Goal: Task Accomplishment & Management: Manage account settings

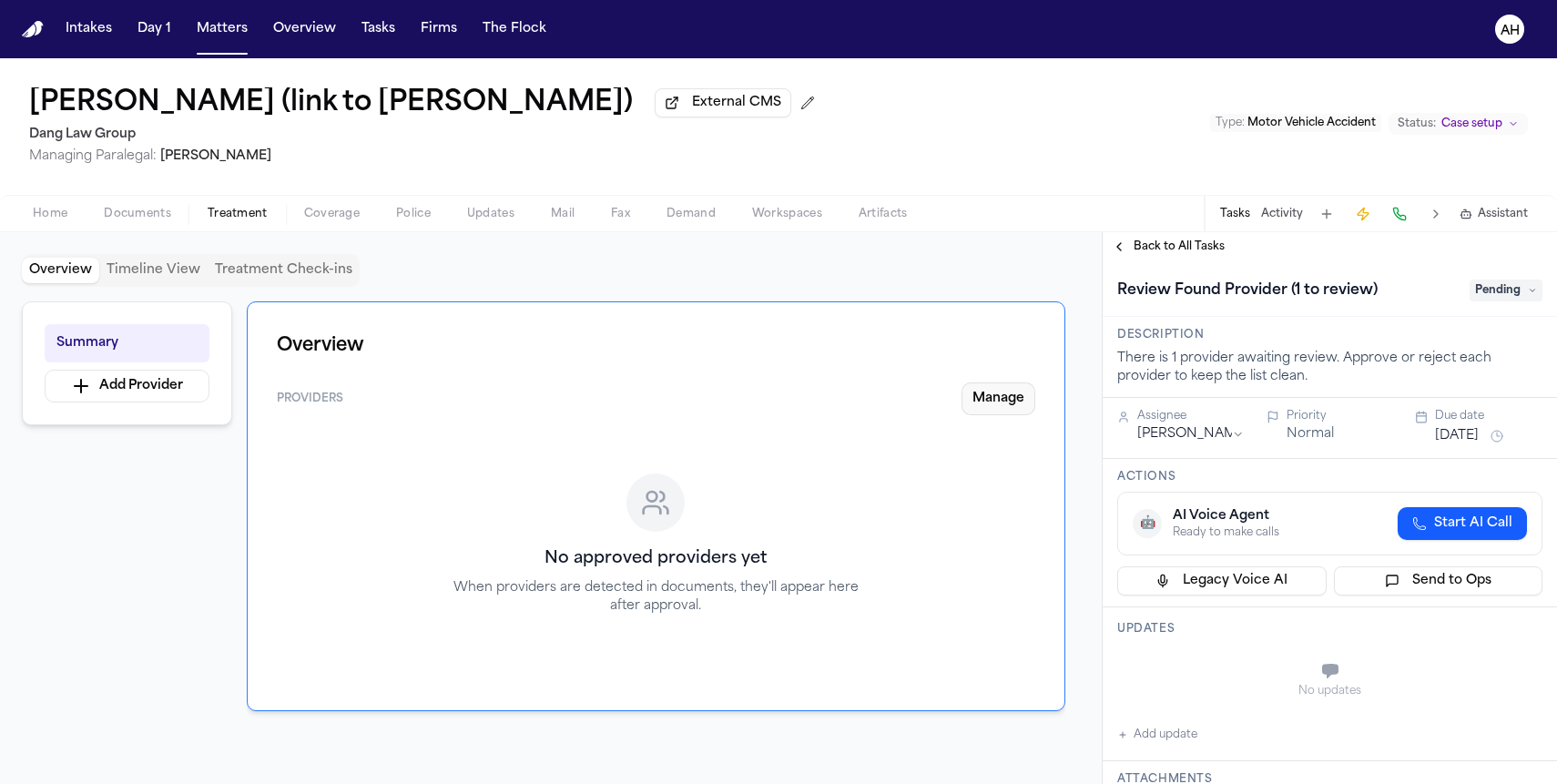
click at [1006, 413] on button "Manage" at bounding box center [999, 398] width 74 height 33
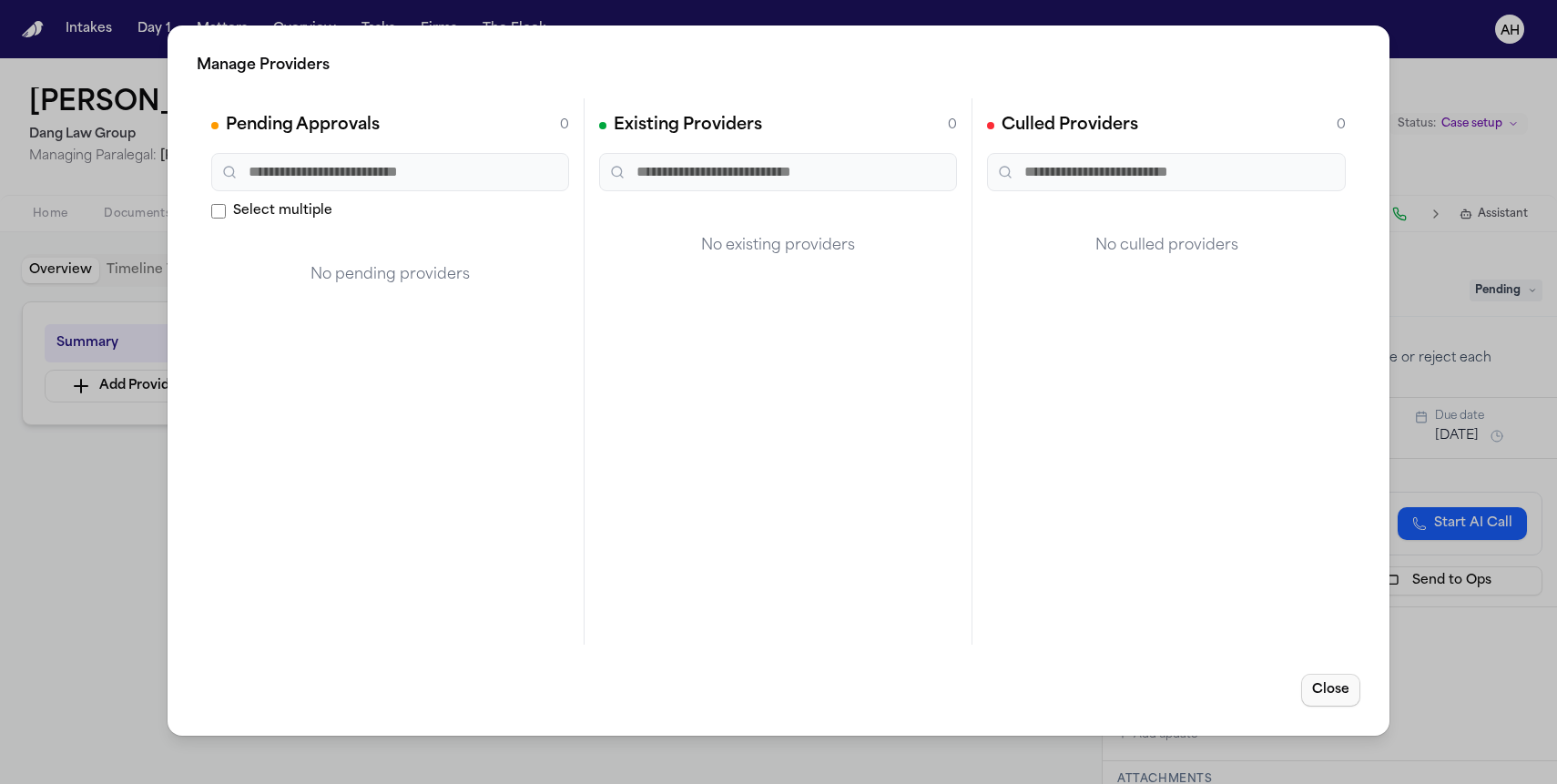
click at [1343, 691] on button "Close" at bounding box center [1330, 690] width 59 height 33
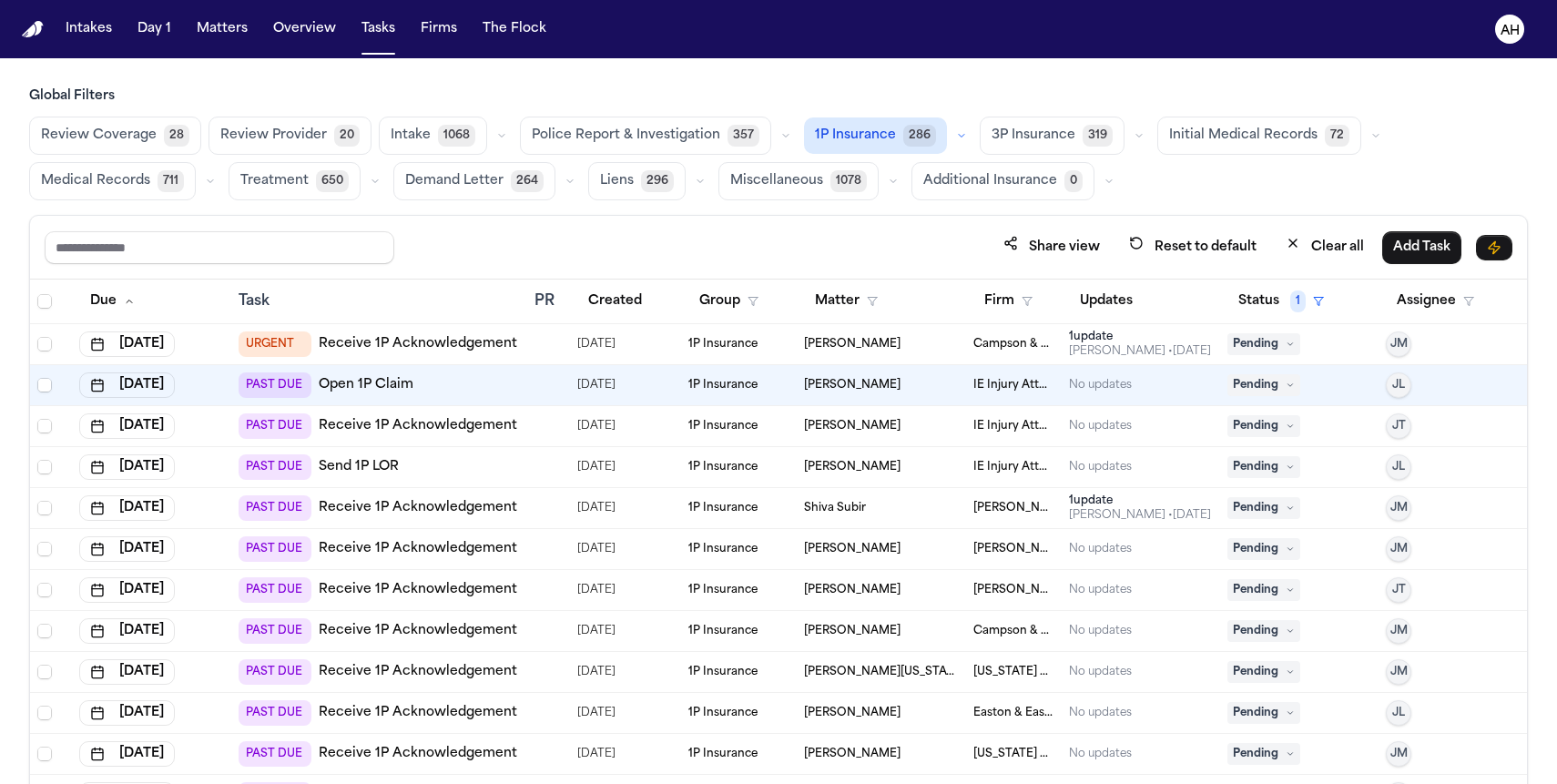
click at [374, 392] on link "Open 1P Claim" at bounding box center [366, 385] width 95 height 18
click at [834, 388] on span "Alicia Acosta" at bounding box center [852, 385] width 97 height 15
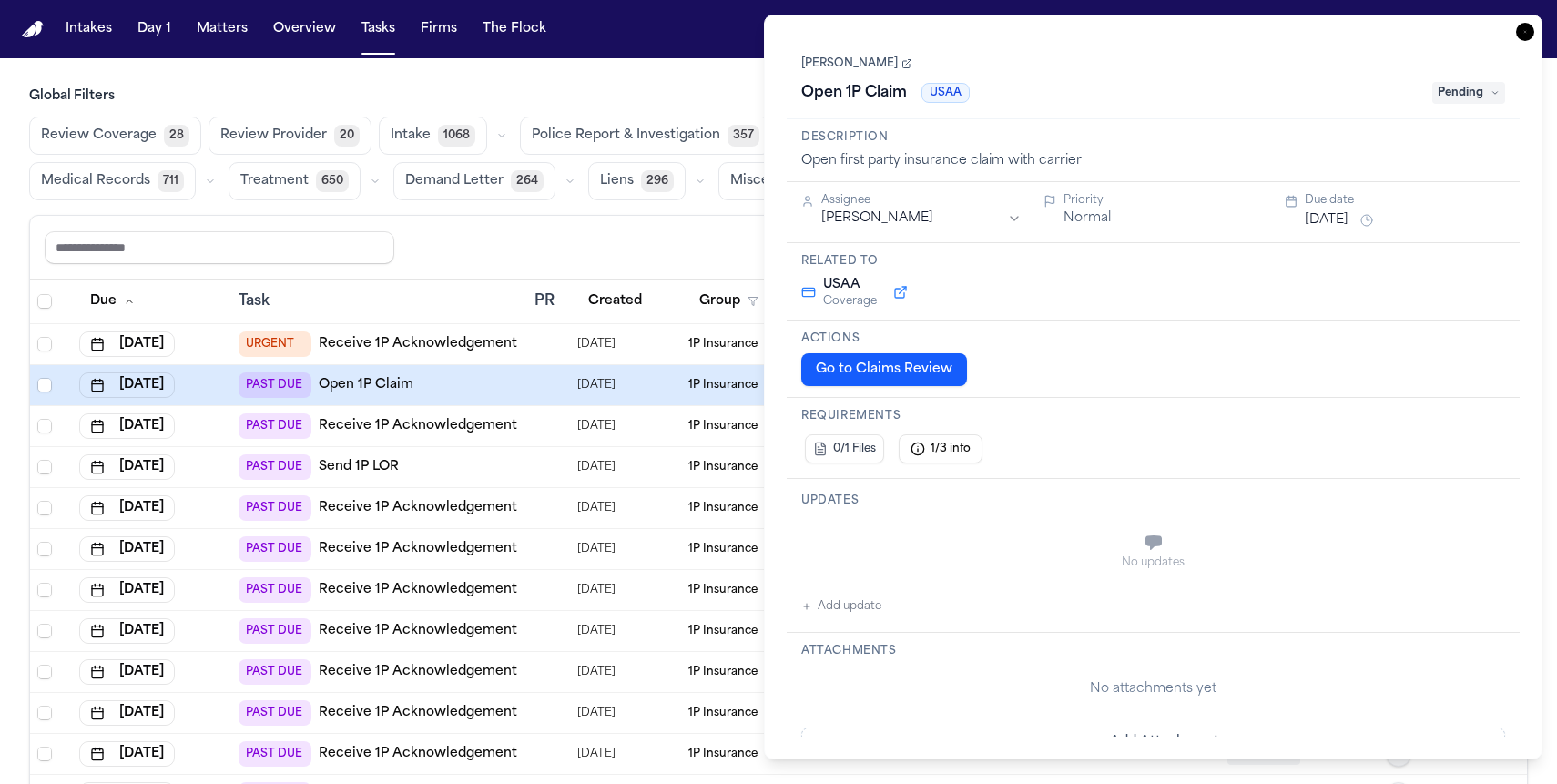
click at [845, 66] on link "[PERSON_NAME]" at bounding box center [856, 63] width 111 height 15
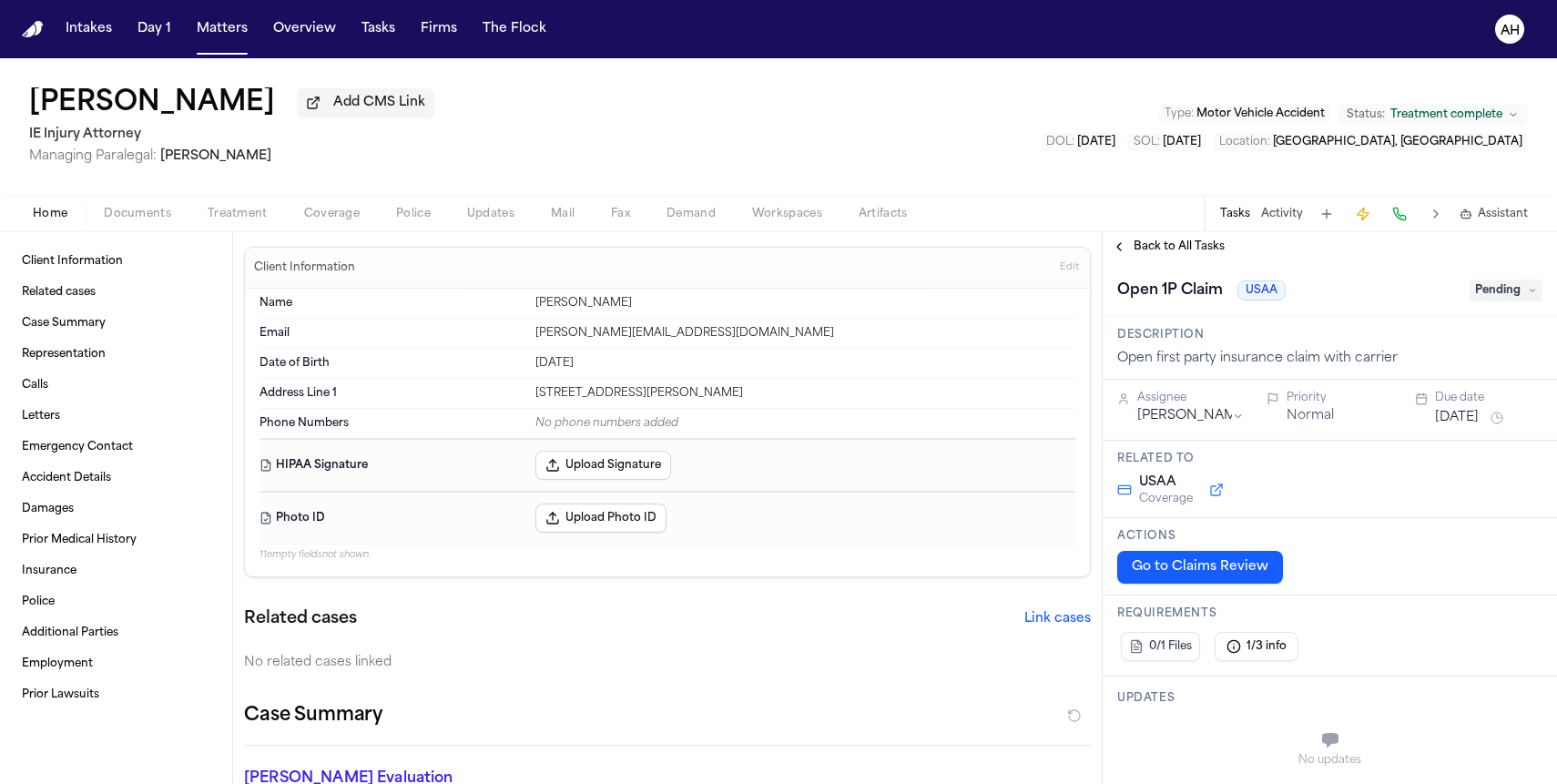
click at [1506, 31] on text "AH" at bounding box center [1510, 31] width 19 height 13
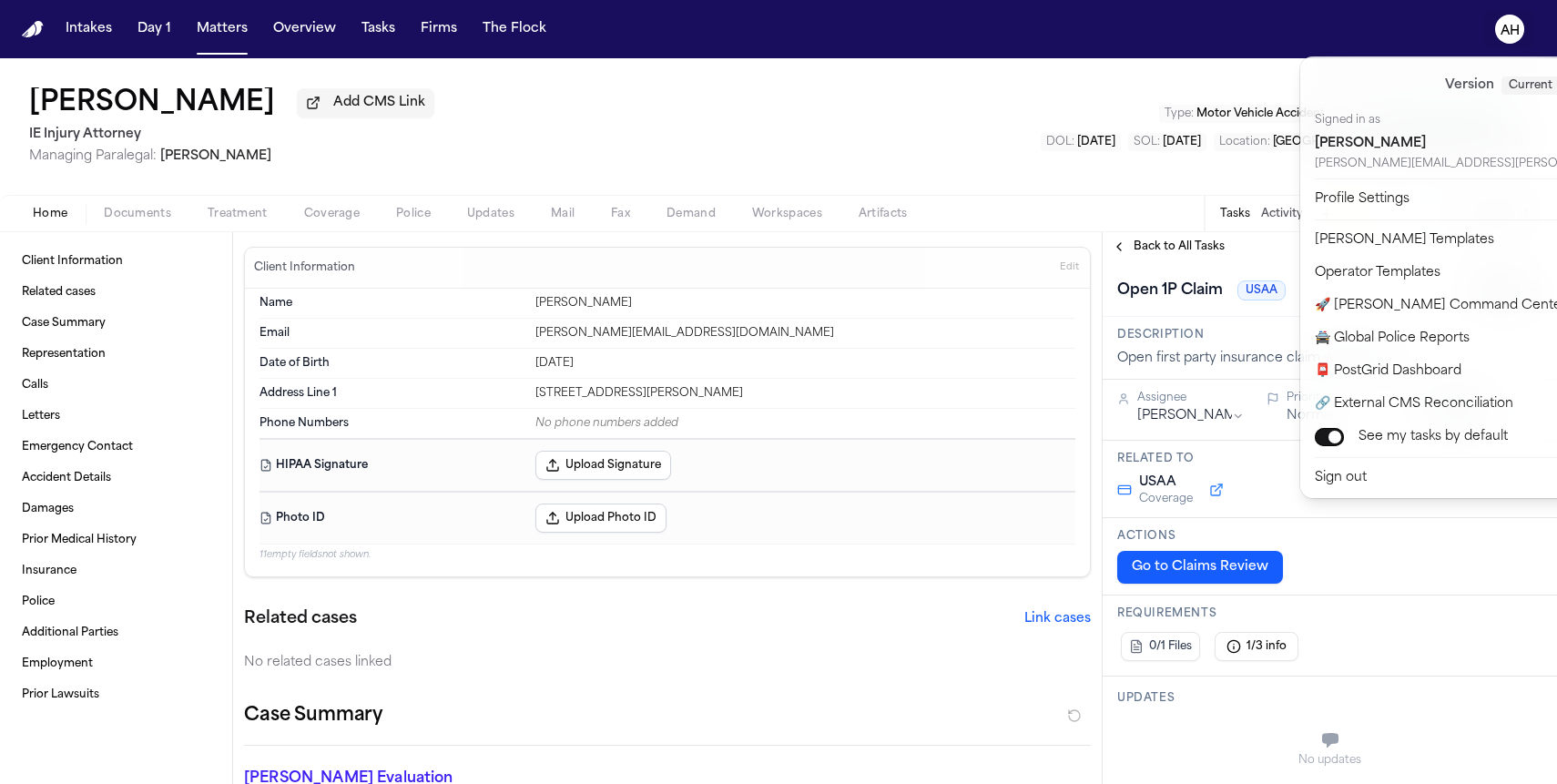
click at [1506, 31] on text "AH" at bounding box center [1510, 31] width 19 height 13
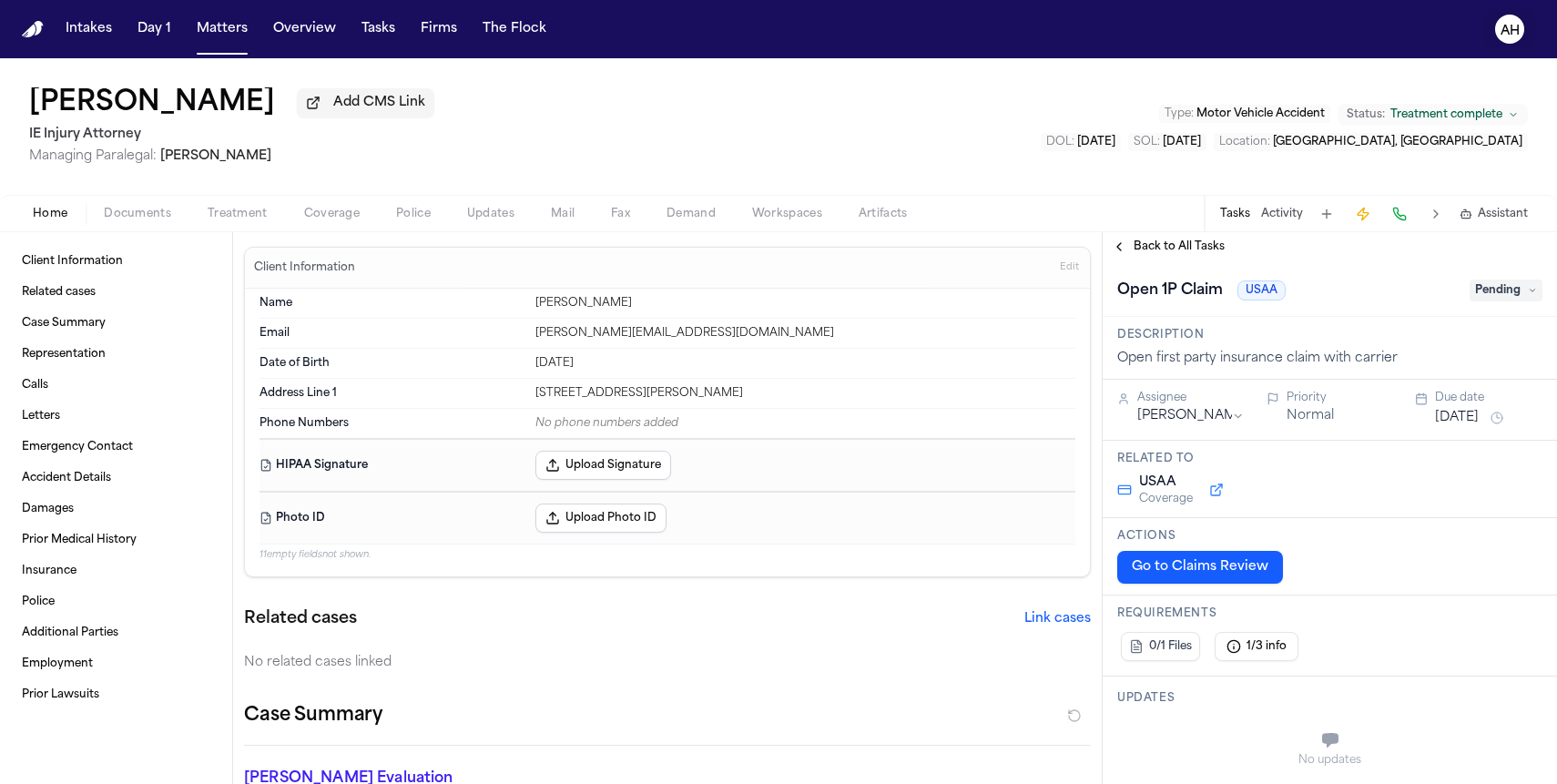
click at [1506, 31] on text "AH" at bounding box center [1510, 31] width 19 height 13
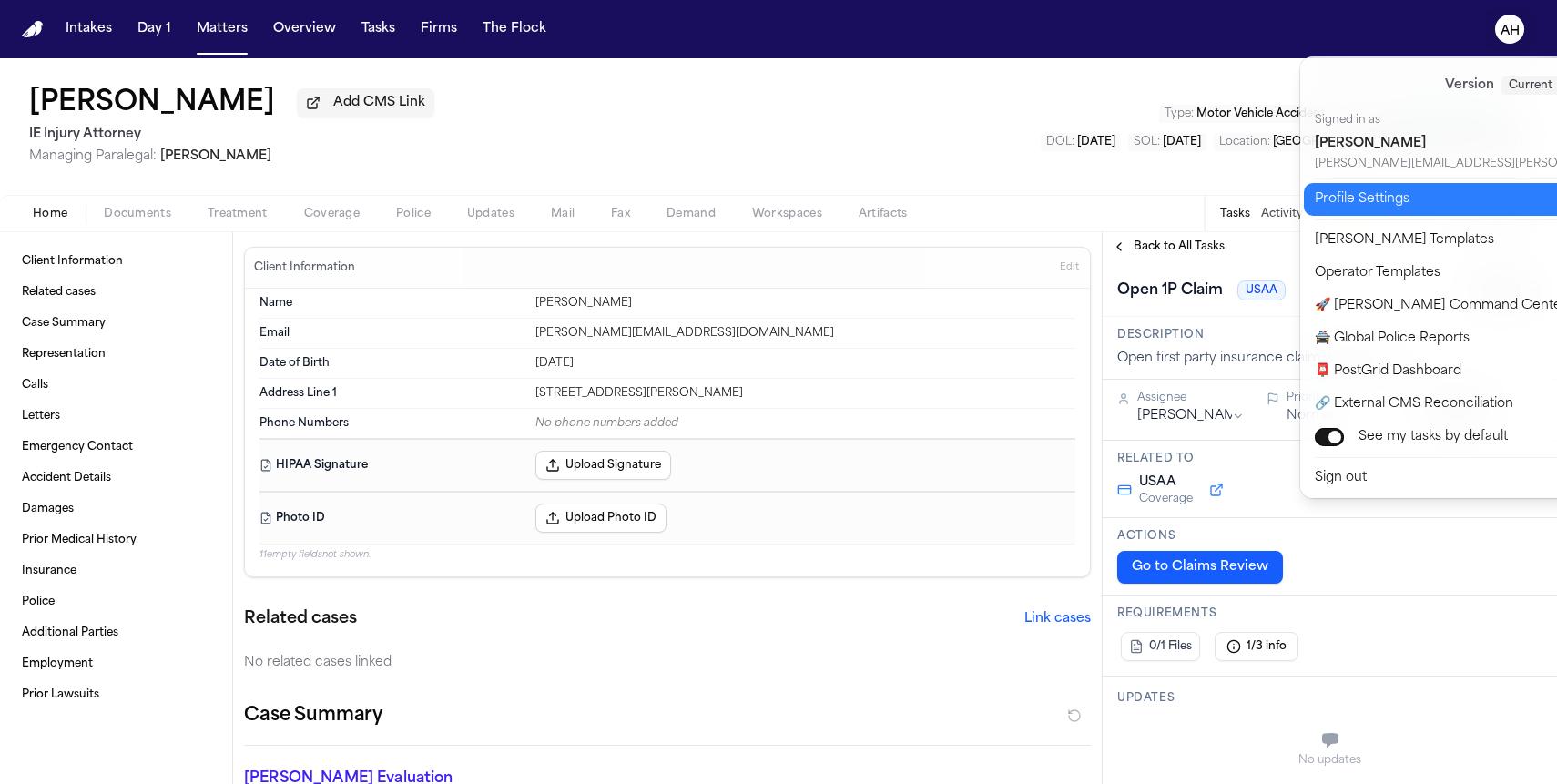
click at [1368, 194] on button "Profile Settings" at bounding box center [1523, 199] width 439 height 33
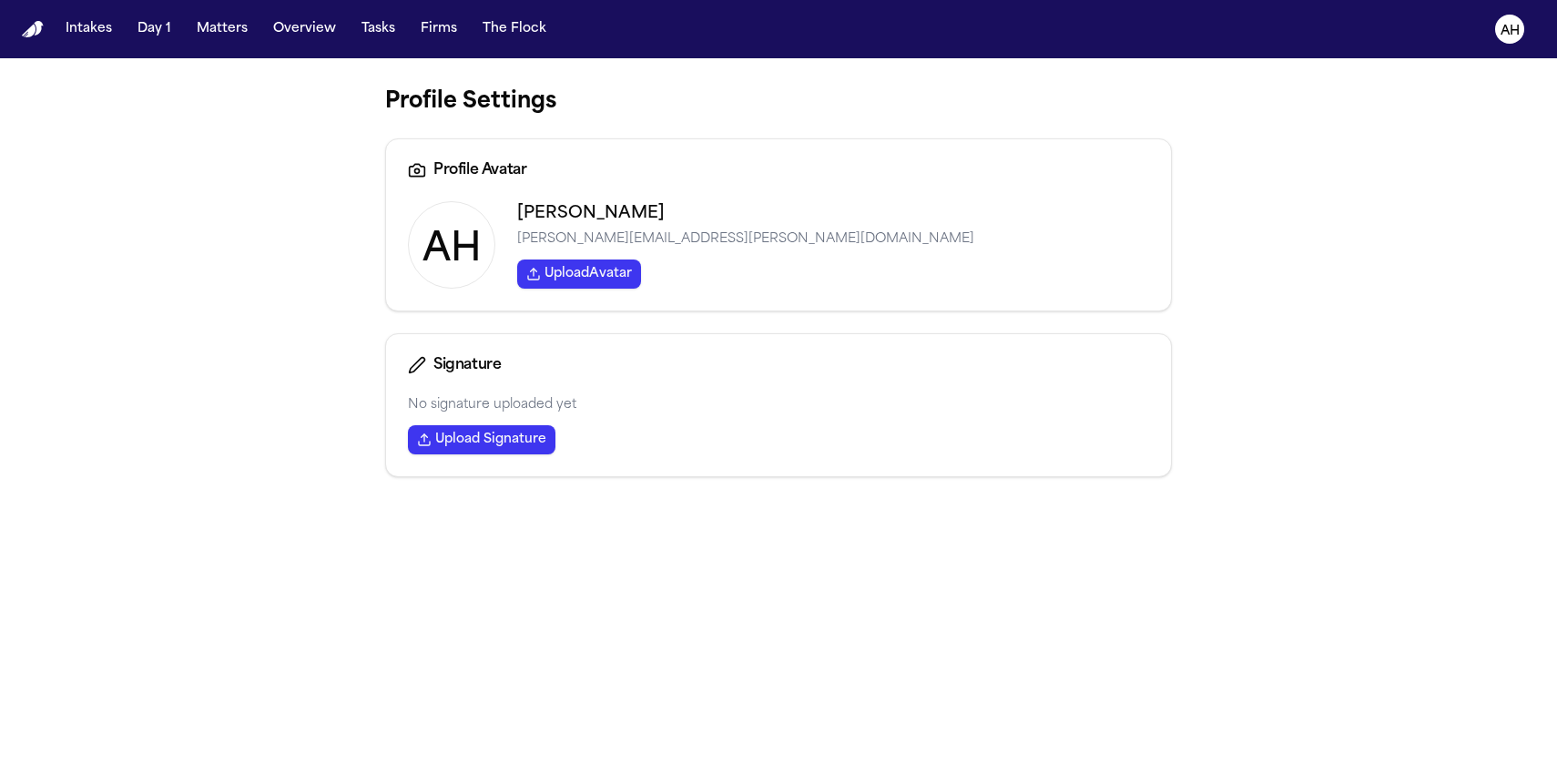
click at [587, 278] on button "Upload Avatar" at bounding box center [579, 274] width 124 height 29
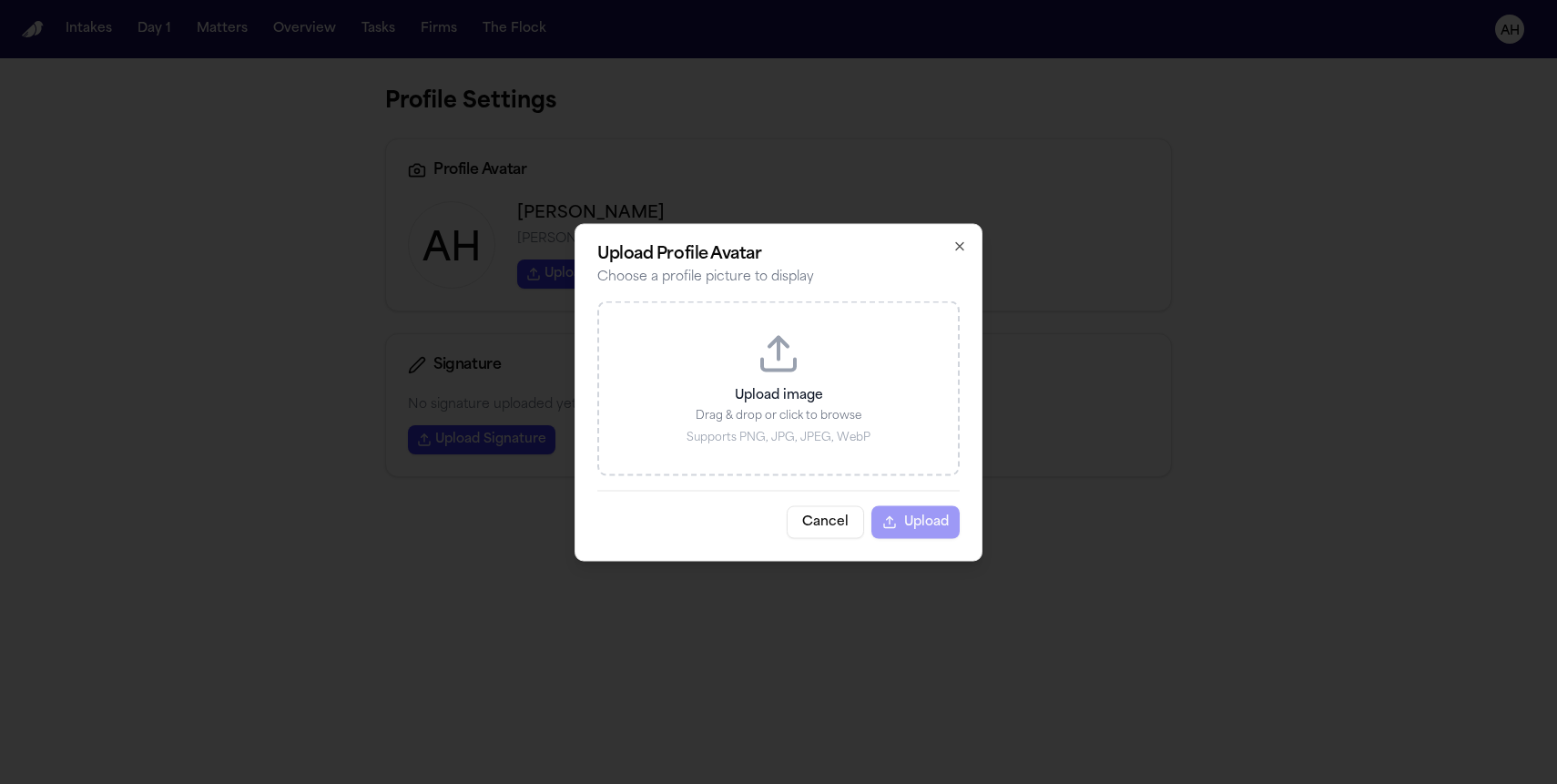
click at [753, 391] on p "Upload image" at bounding box center [778, 395] width 301 height 18
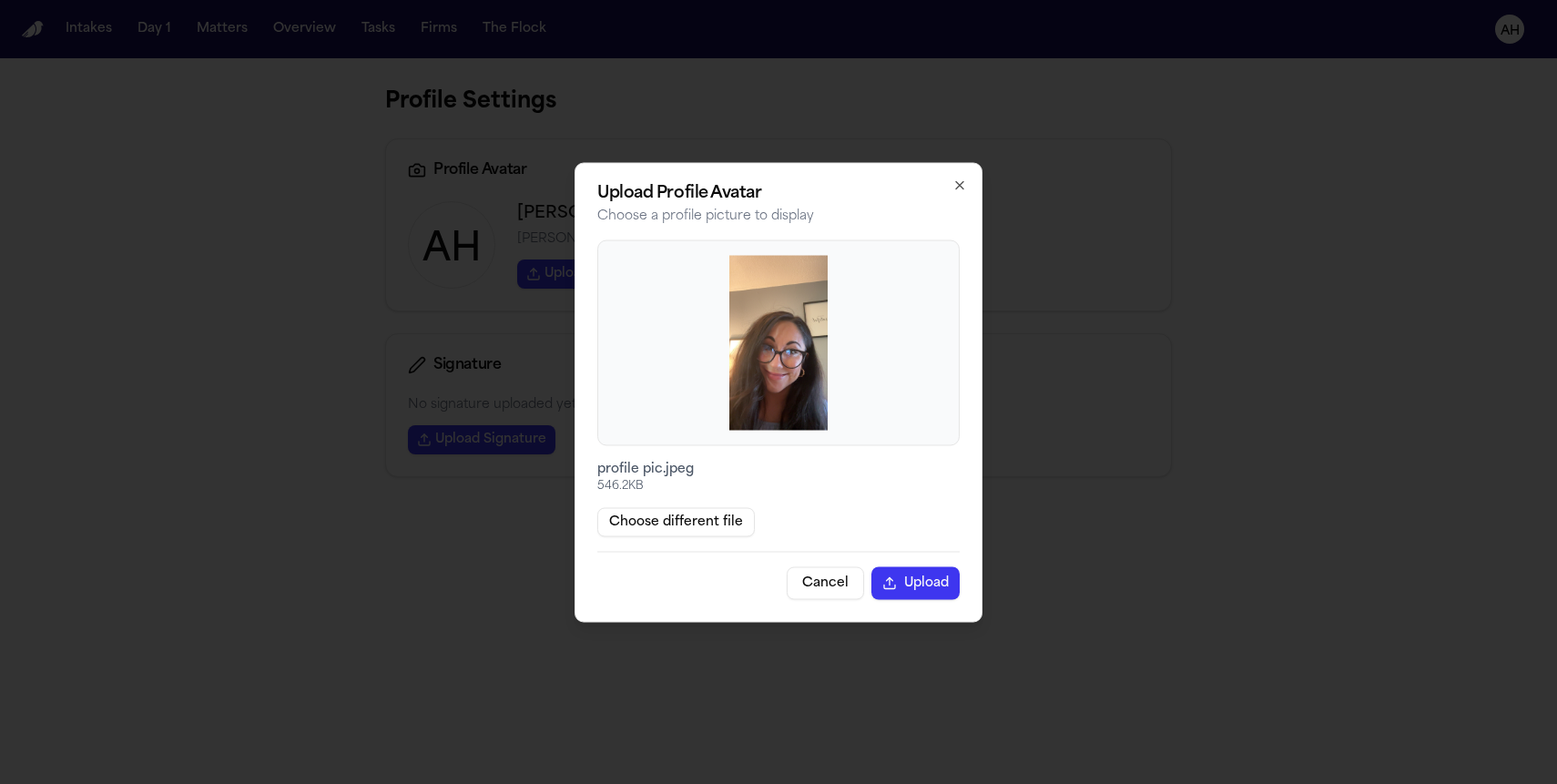
click at [833, 587] on button "Cancel" at bounding box center [825, 582] width 77 height 33
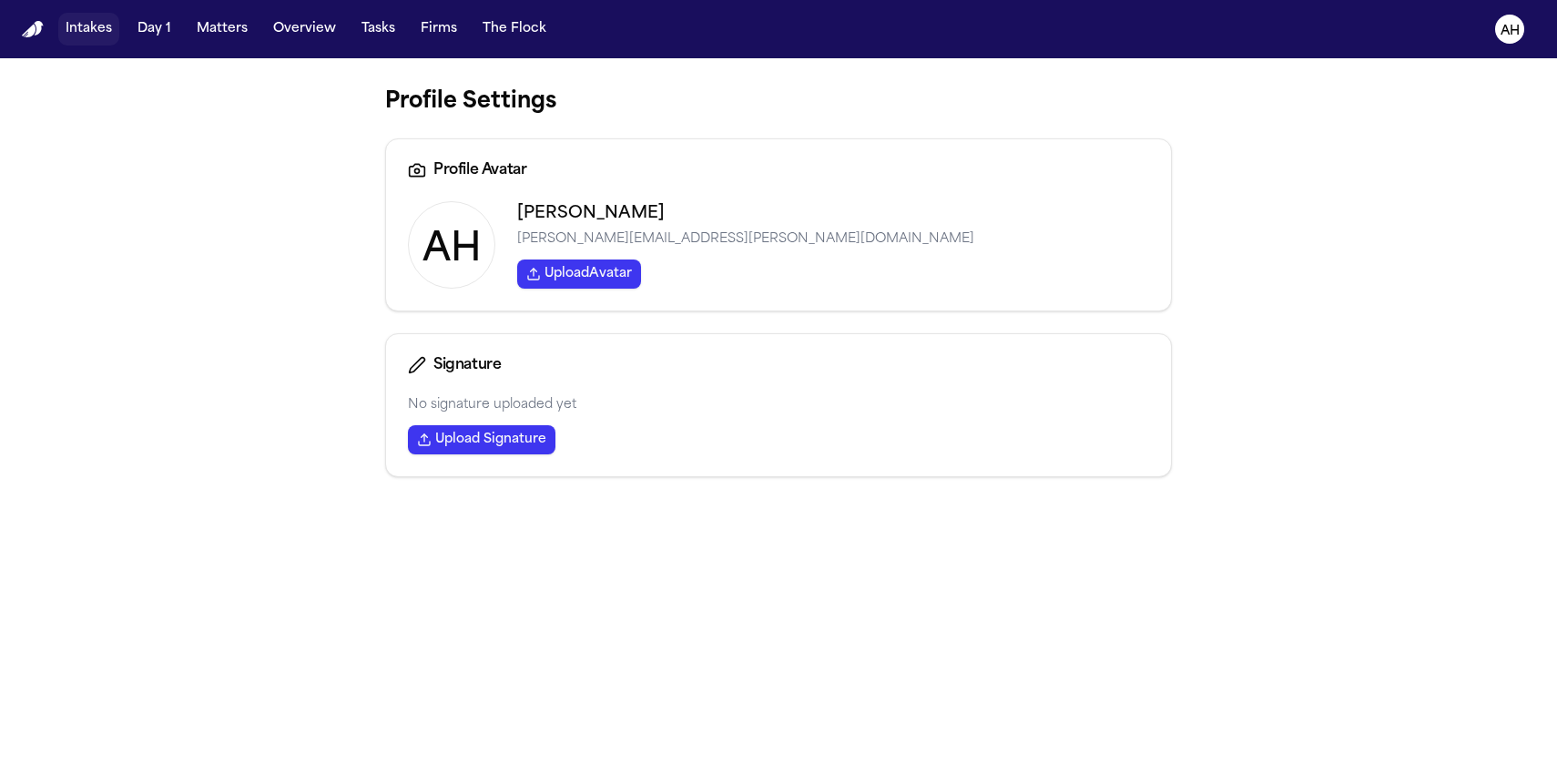
click at [92, 41] on button "Intakes" at bounding box center [88, 29] width 61 height 33
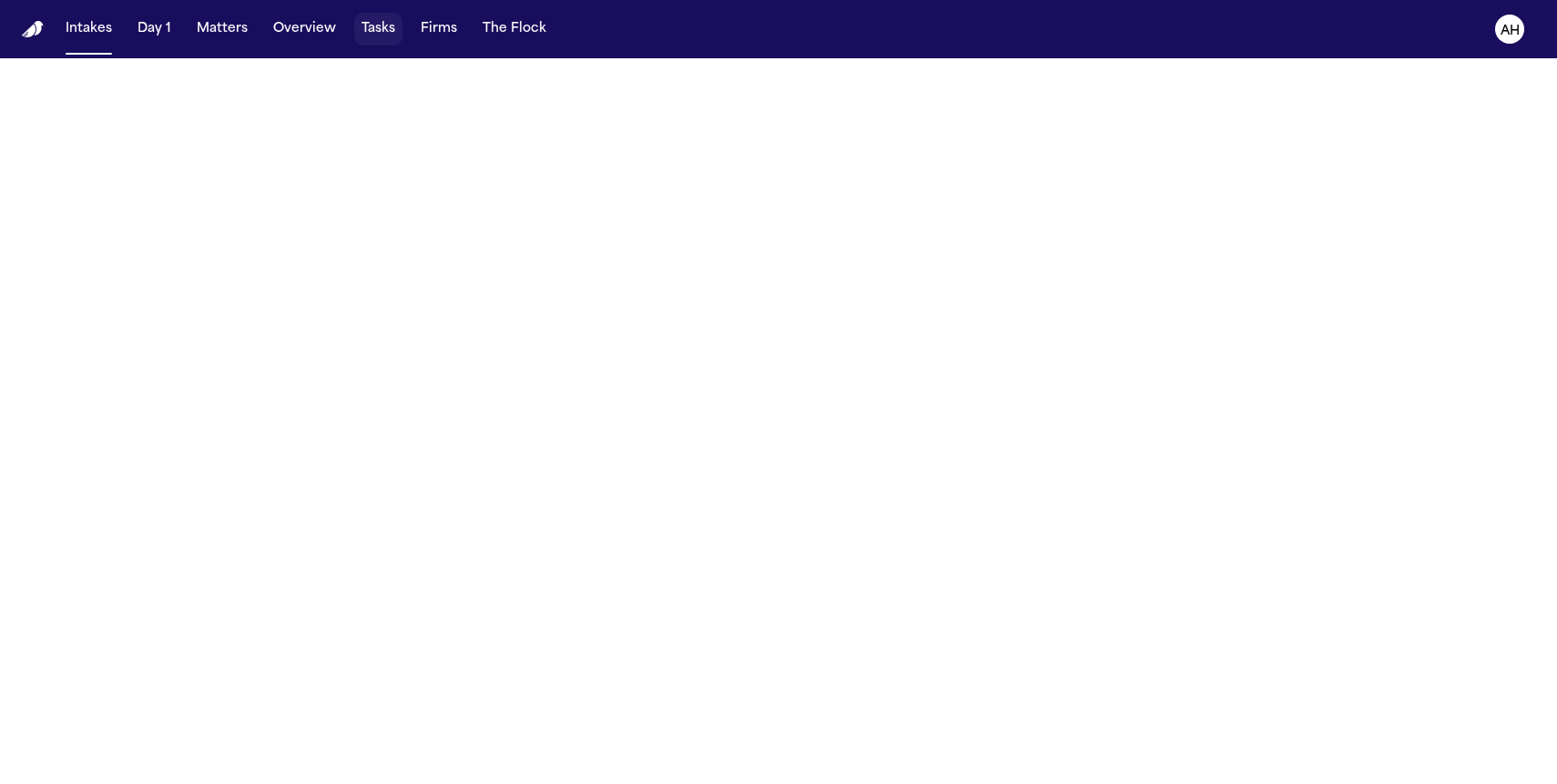
click at [378, 32] on button "Tasks" at bounding box center [378, 29] width 48 height 33
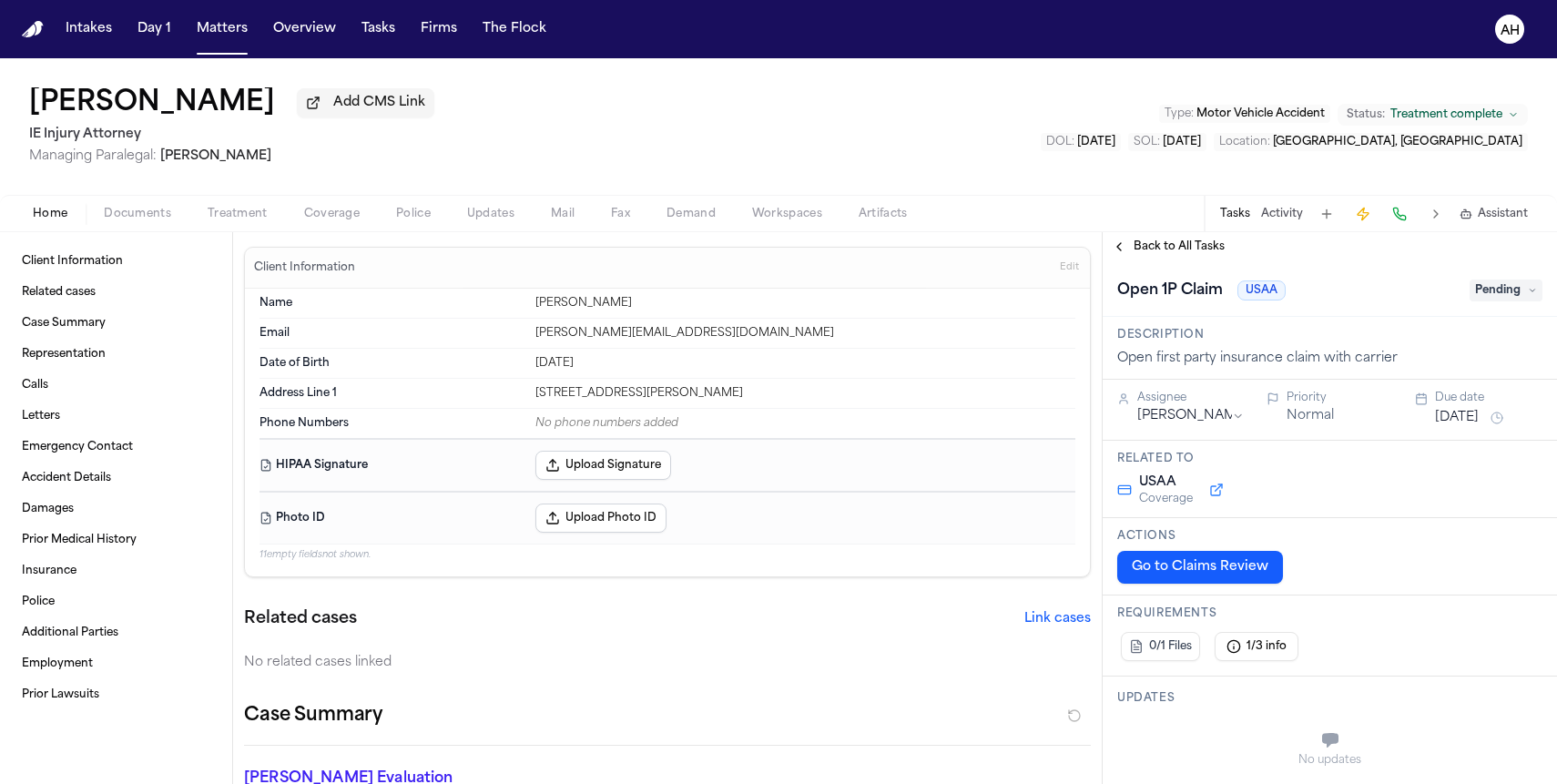
click at [346, 221] on span "Coverage" at bounding box center [332, 214] width 56 height 15
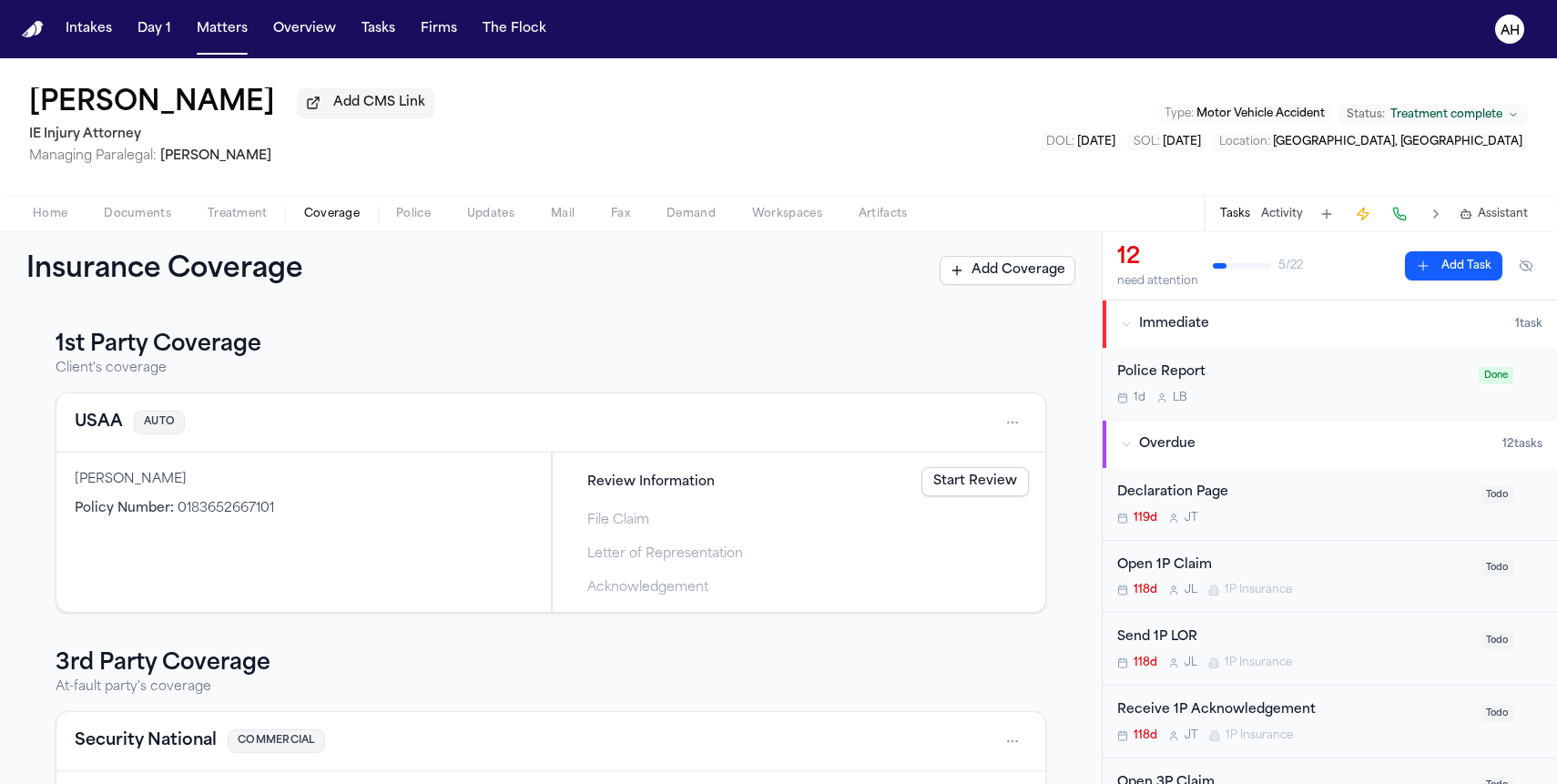
click at [826, 449] on div "USAA AUTO" at bounding box center [550, 422] width 989 height 59
click at [950, 479] on link "Start Review" at bounding box center [975, 481] width 107 height 29
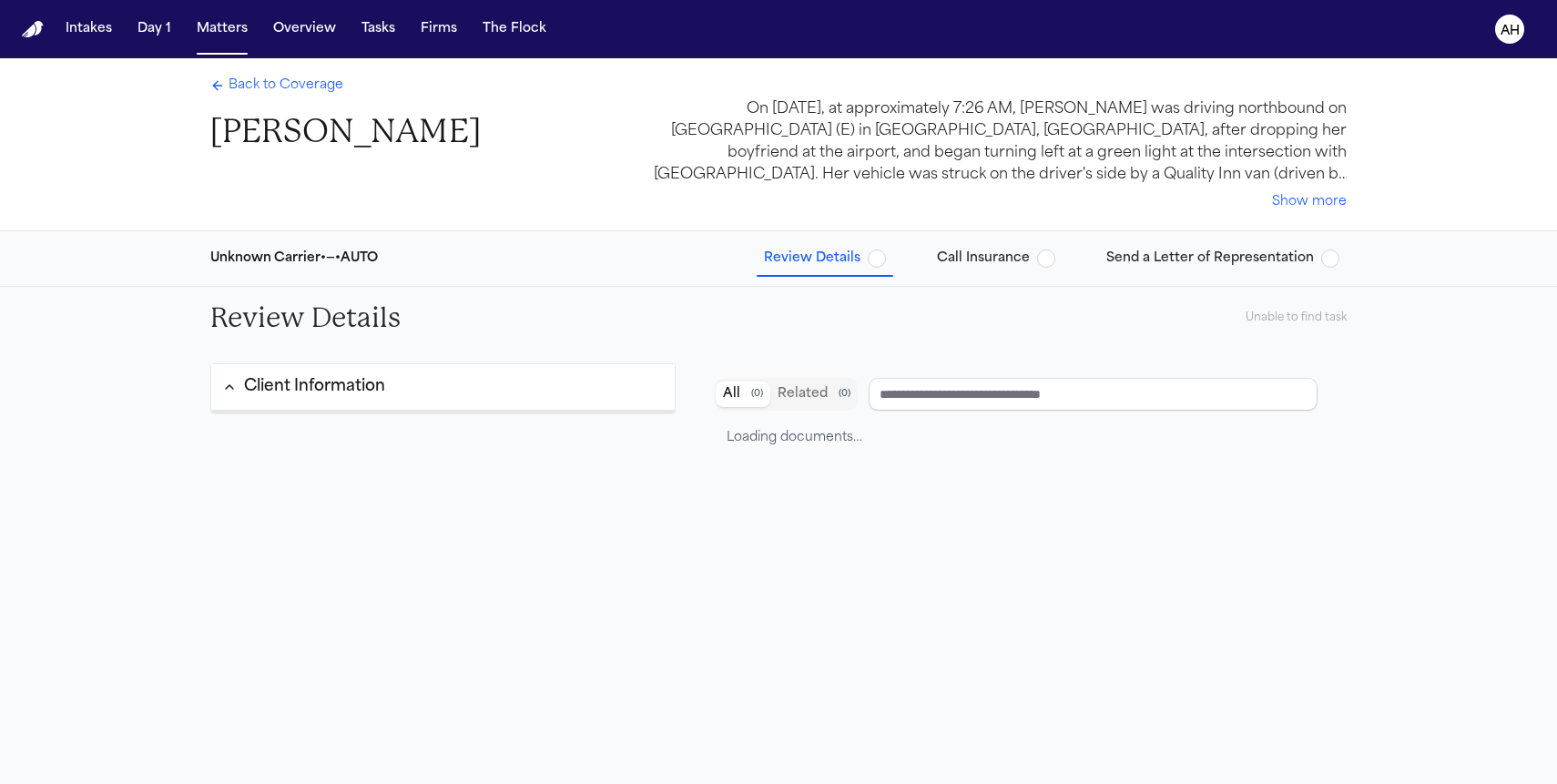
type input "**********"
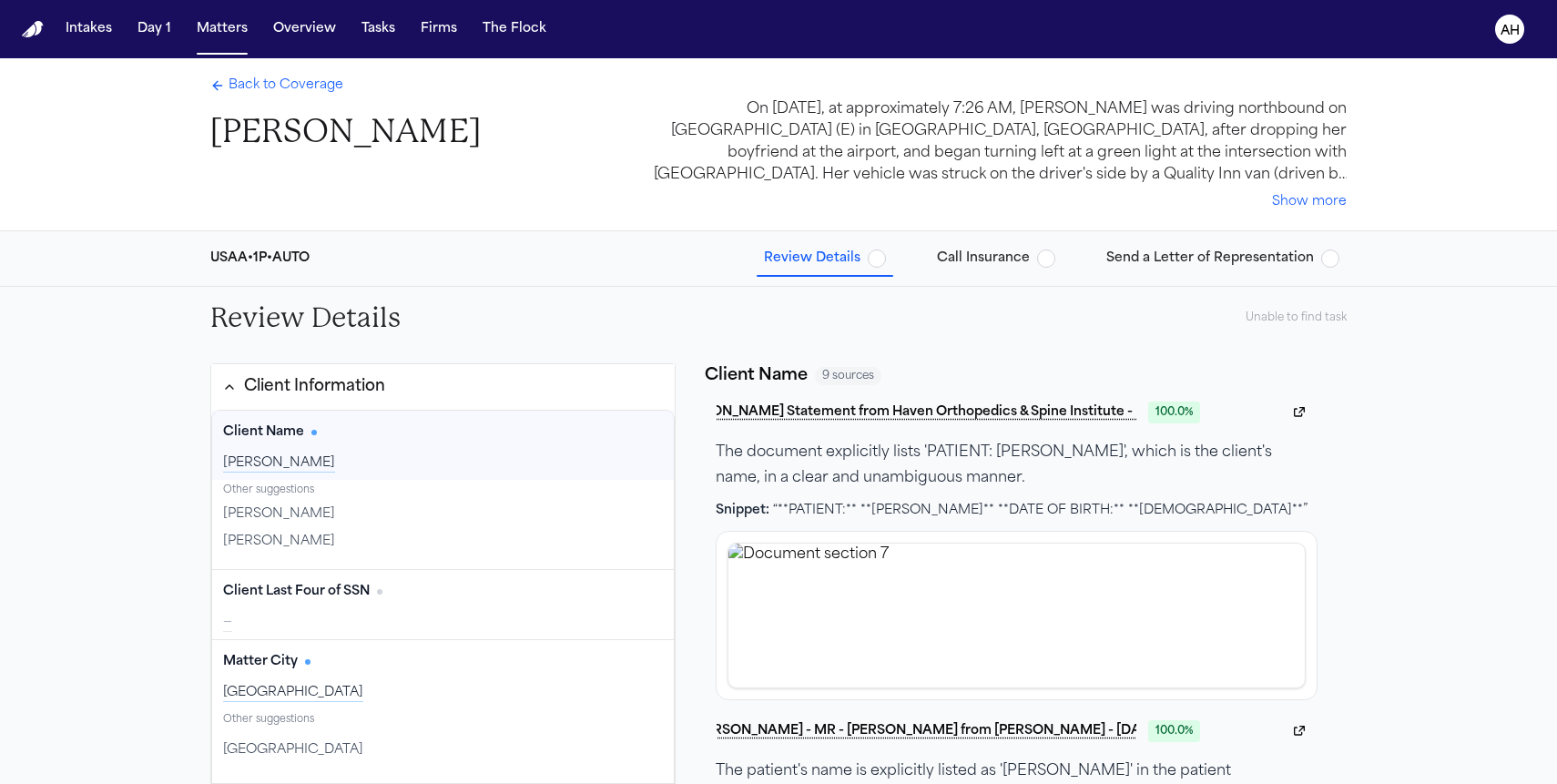
click at [325, 95] on span "Back to Coverage" at bounding box center [286, 85] width 115 height 18
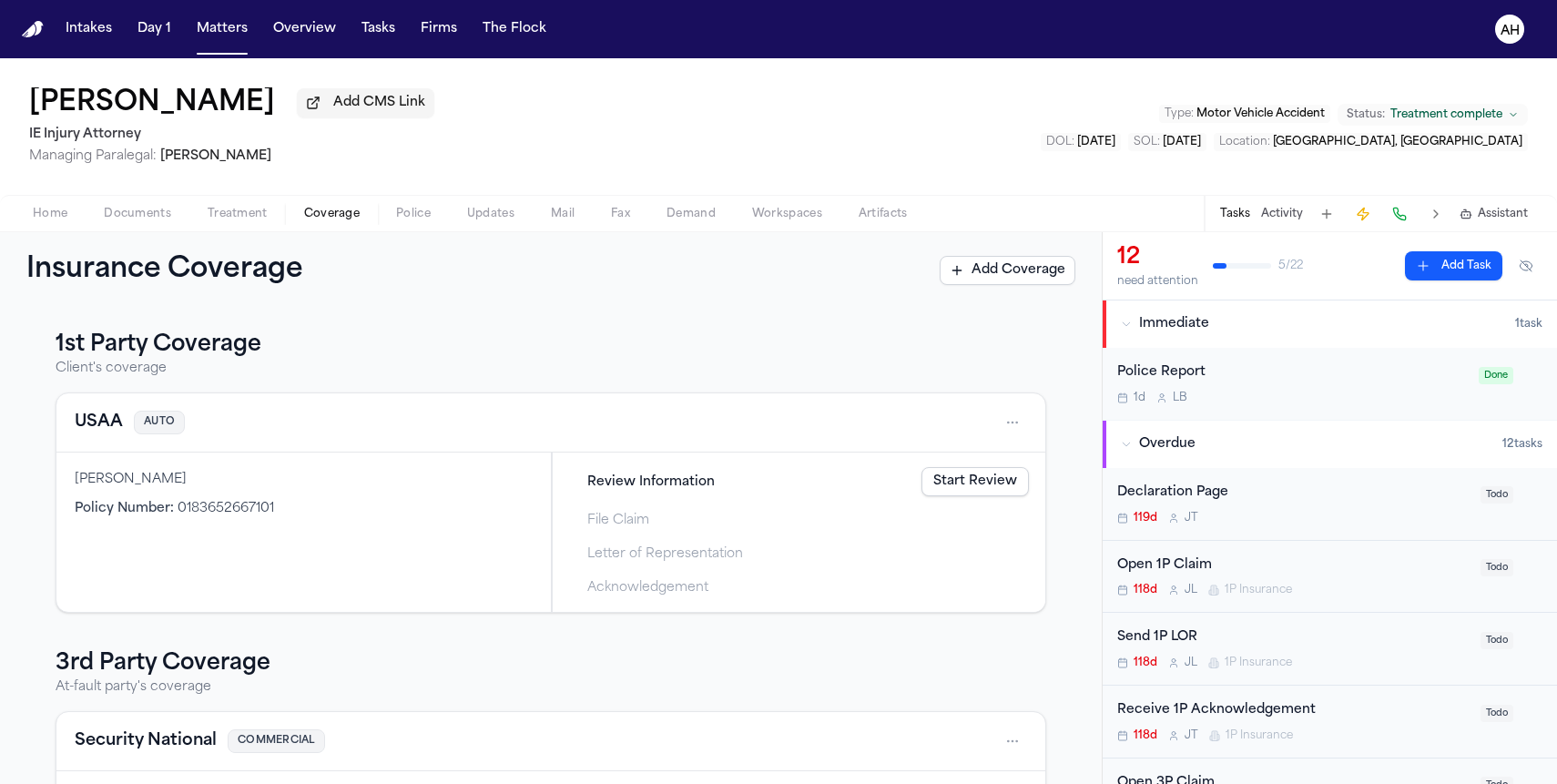
click at [418, 221] on span "Police" at bounding box center [413, 214] width 35 height 15
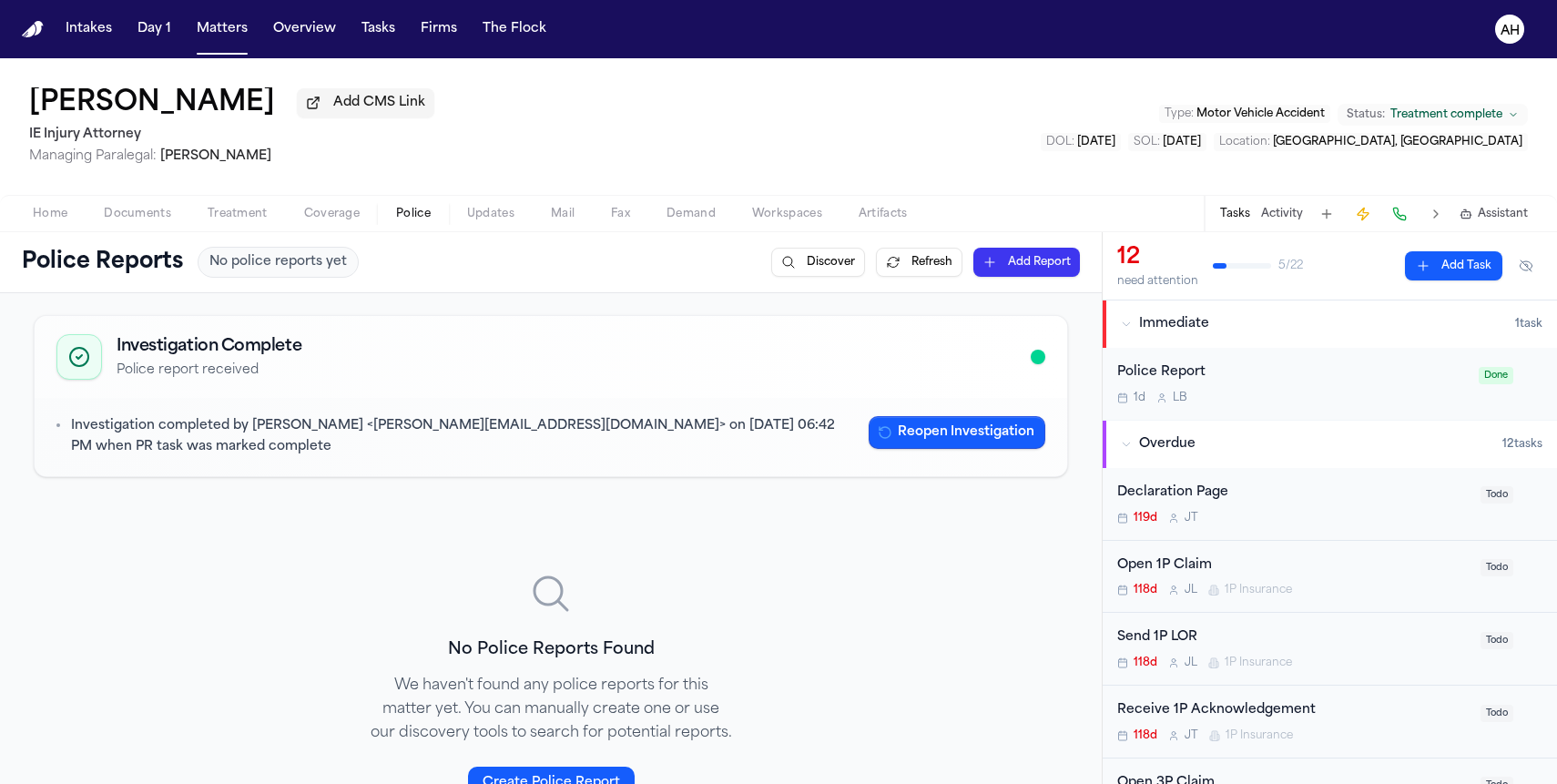
click at [998, 265] on button "Add Report" at bounding box center [1027, 262] width 107 height 29
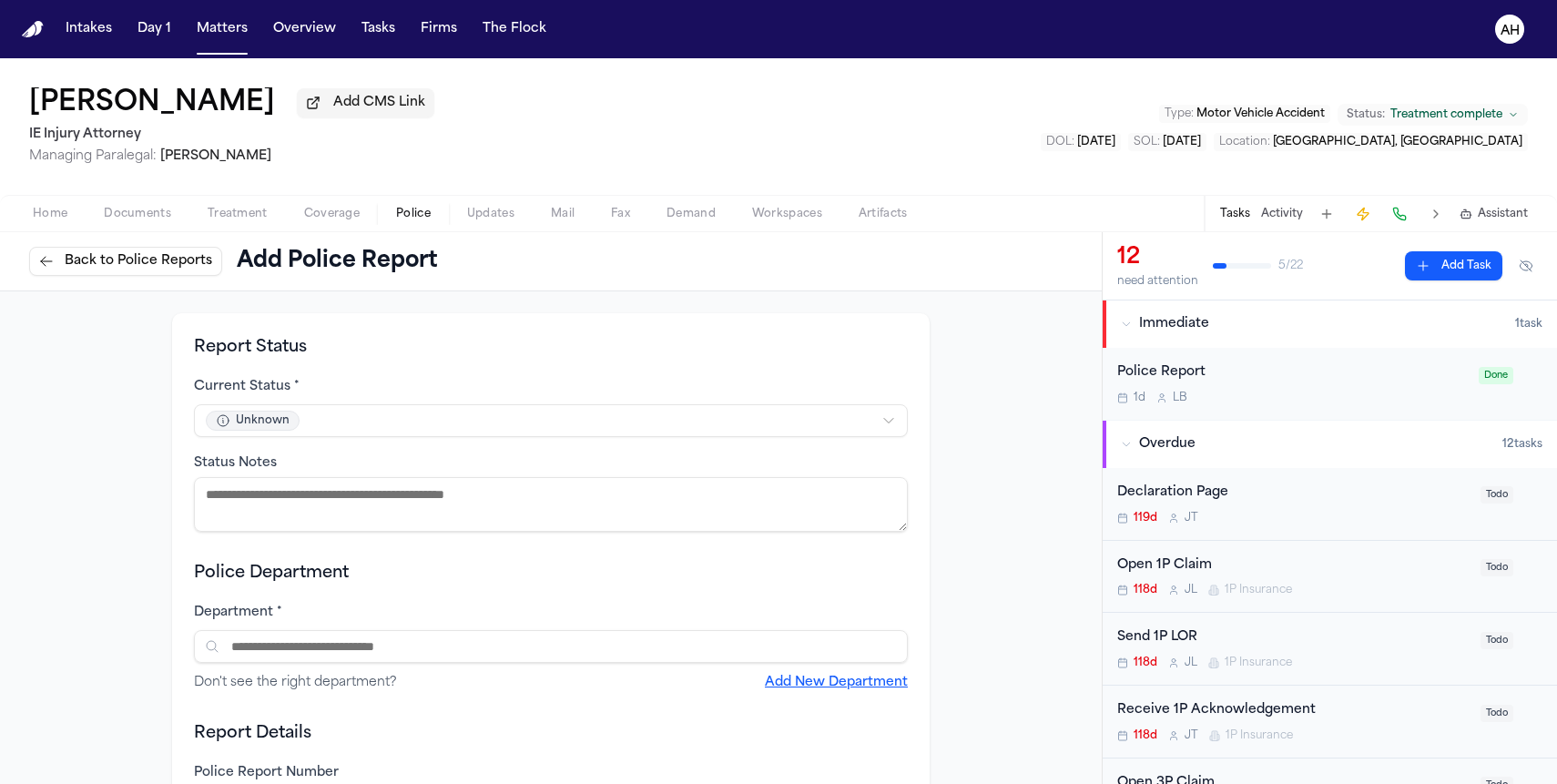
click at [140, 211] on span "Documents" at bounding box center [137, 214] width 67 height 15
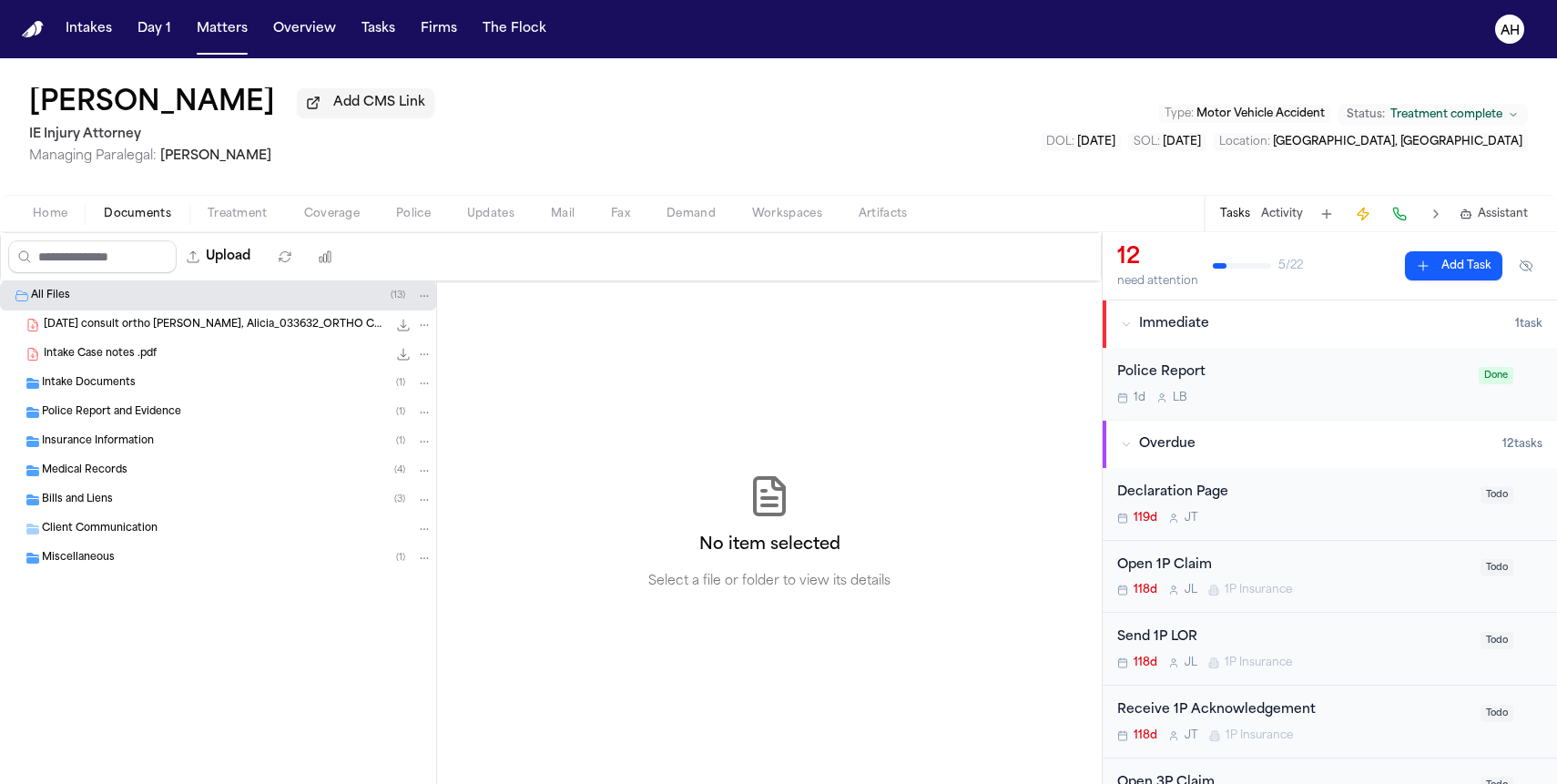
click at [98, 409] on span "Police Report and Evidence" at bounding box center [111, 412] width 139 height 15
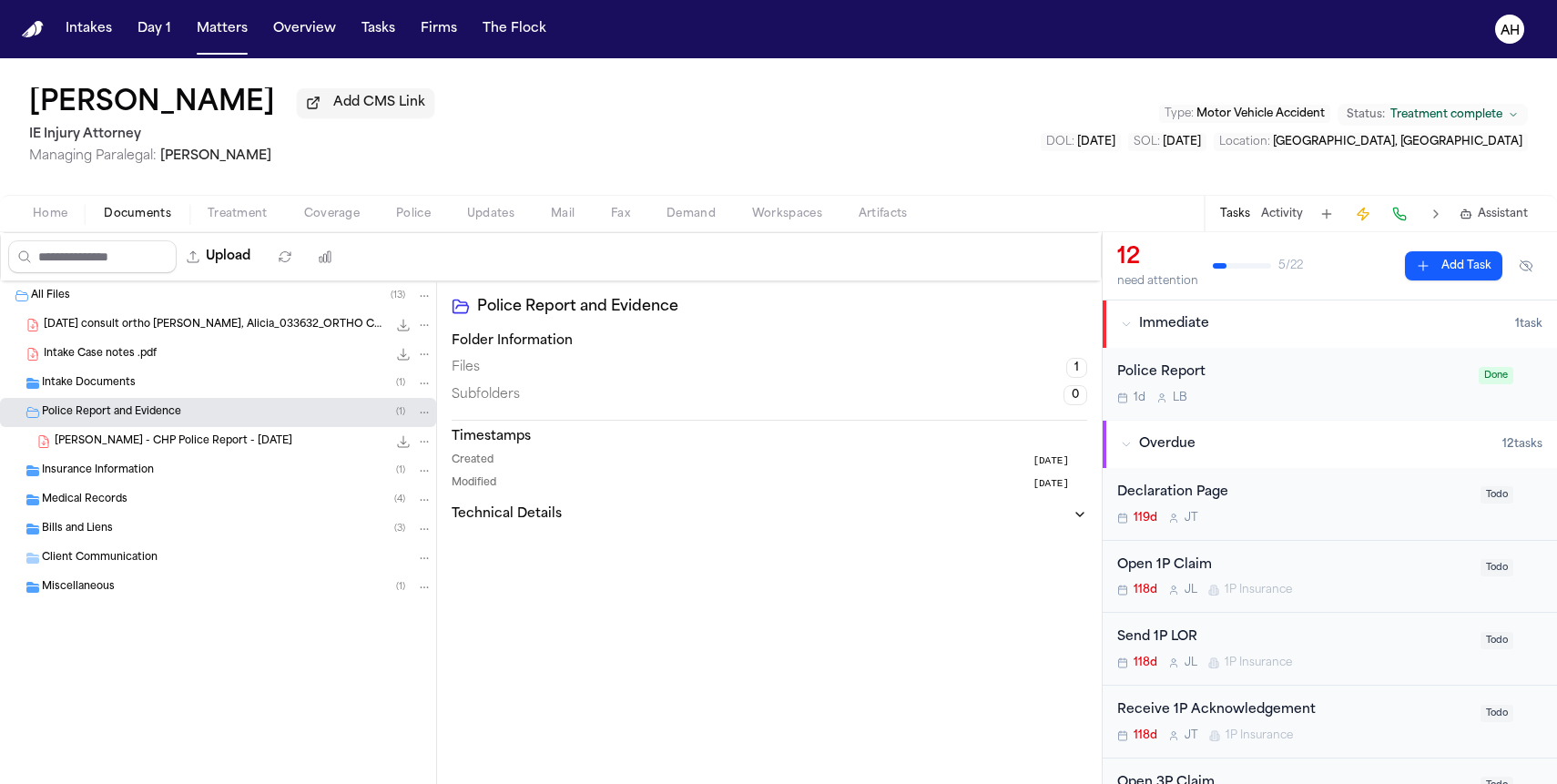
click at [261, 447] on div "A. Acosta - CHP Police Report - 3.25.25 1.6 MB • PDF" at bounding box center [244, 442] width 378 height 18
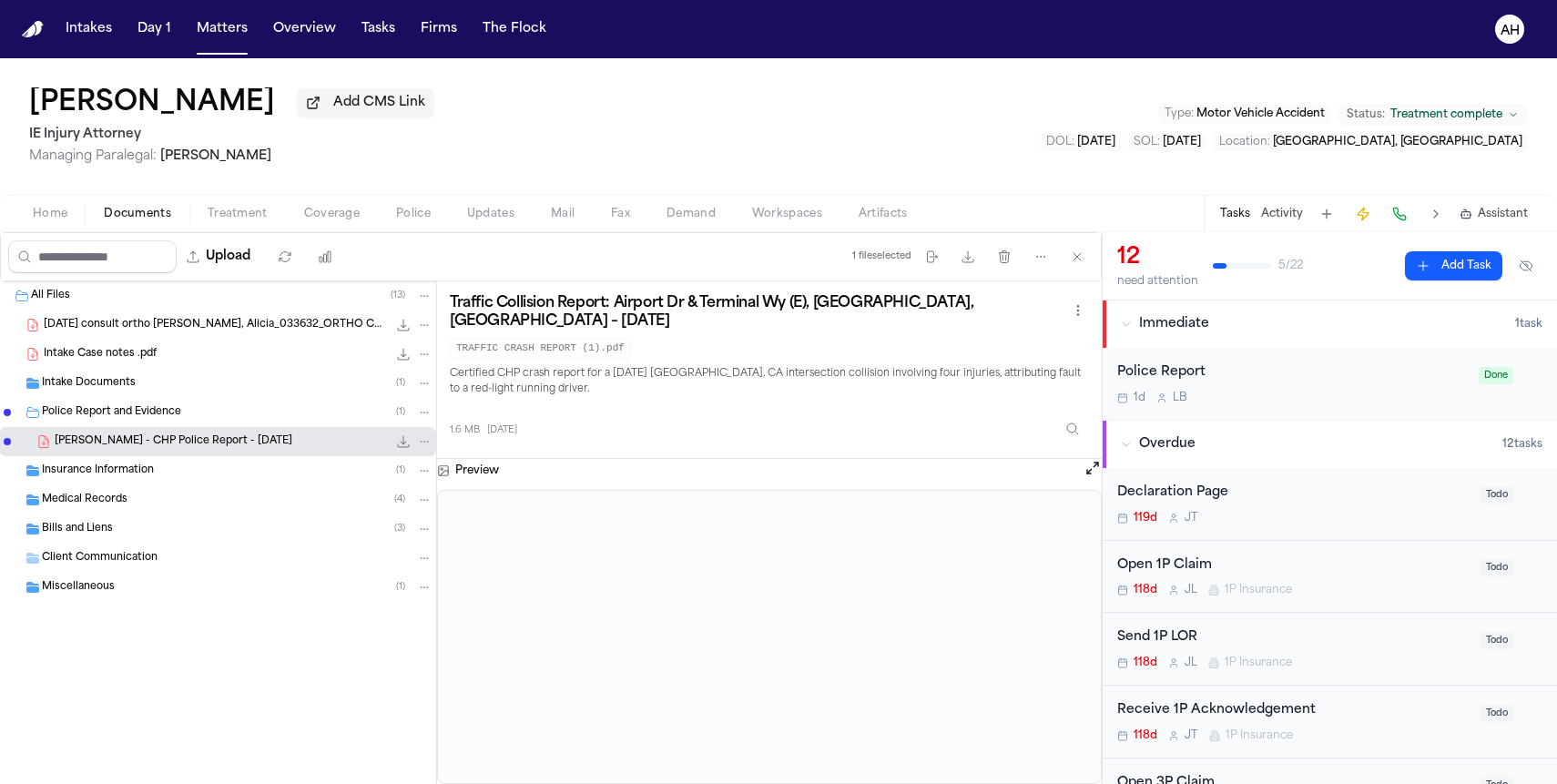
click at [260, 446] on div "A. Acosta - CHP Police Report - 3.25.25 1.6 MB • PDF" at bounding box center [244, 442] width 378 height 18
click at [1085, 469] on button at bounding box center [1093, 471] width 18 height 24
click at [1090, 464] on button "Open preview" at bounding box center [1093, 468] width 18 height 18
